Goal: Answer question/provide support: Ask a question

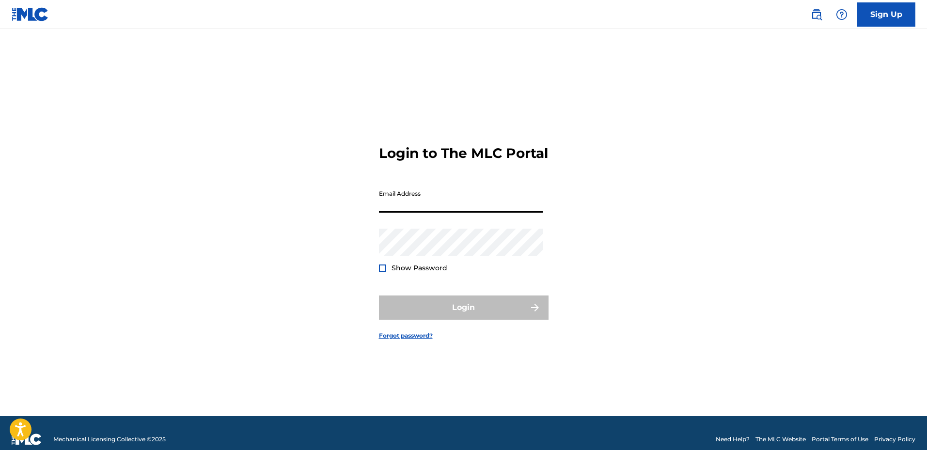
type input "[EMAIL_ADDRESS][DOMAIN_NAME]"
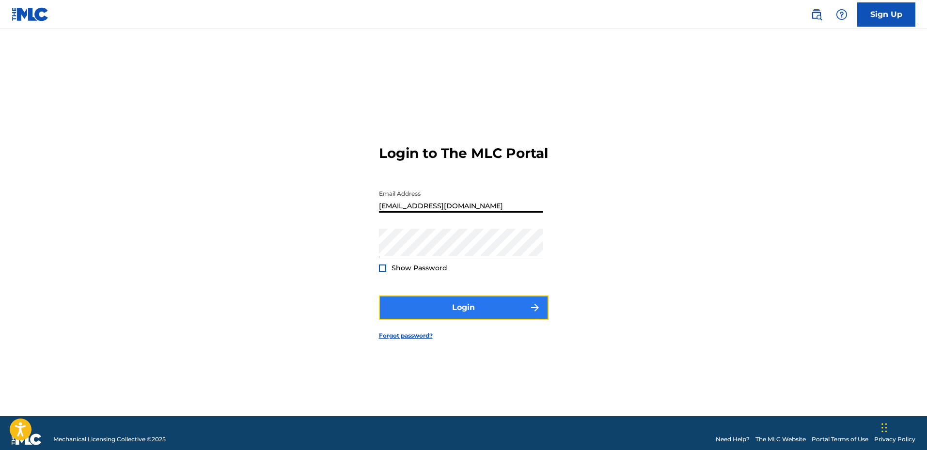
click at [426, 312] on button "Login" at bounding box center [464, 308] width 170 height 24
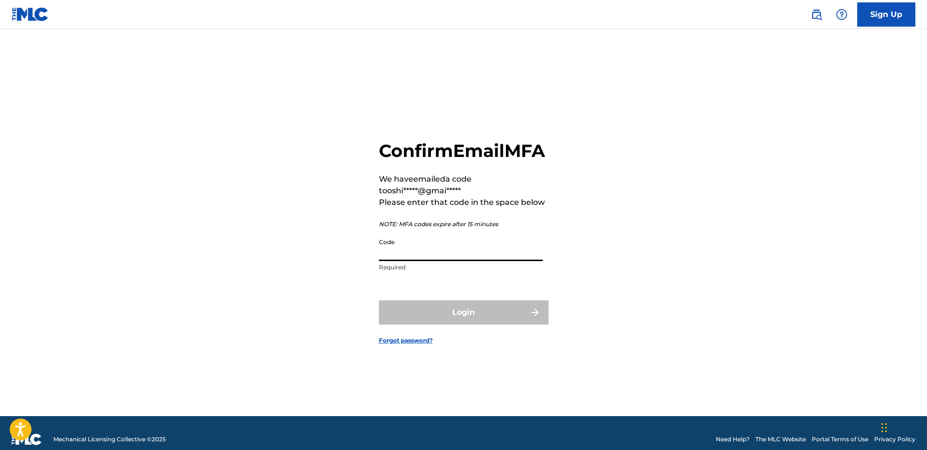
click at [417, 261] on input "Code" at bounding box center [461, 248] width 164 height 28
paste input "357190"
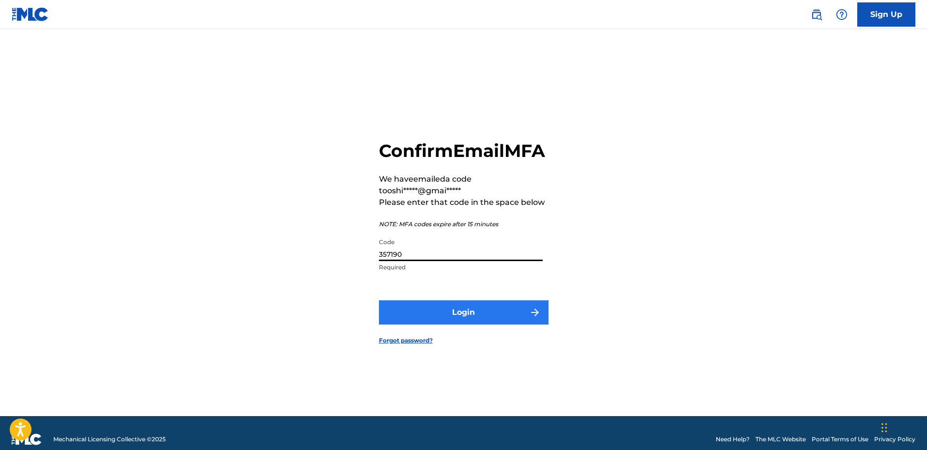
type input "357190"
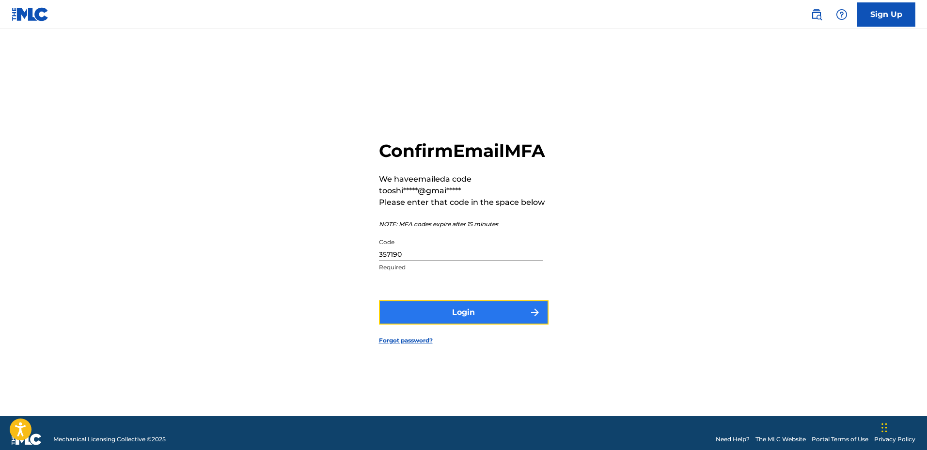
click at [452, 320] on button "Login" at bounding box center [464, 313] width 170 height 24
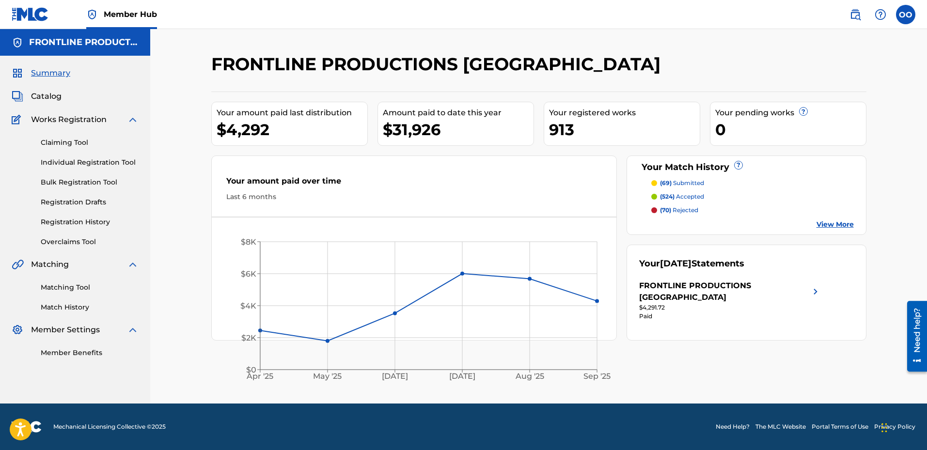
click at [911, 351] on div "Need help?" at bounding box center [917, 330] width 13 height 45
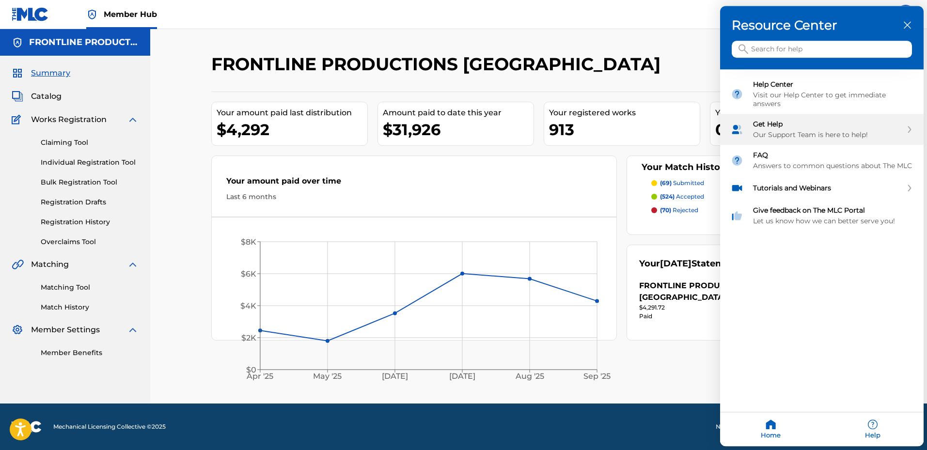
click at [826, 124] on div "Get Help" at bounding box center [827, 124] width 149 height 9
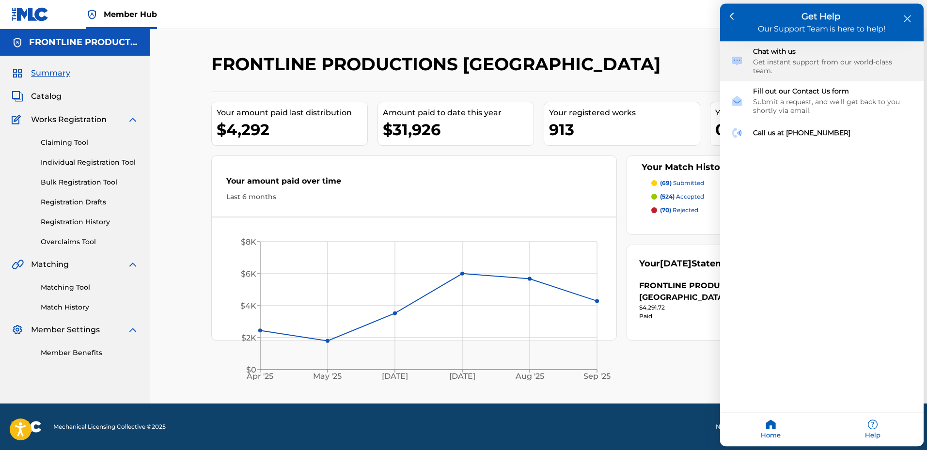
click at [807, 65] on div "Get instant support from our world-class team." at bounding box center [833, 66] width 160 height 17
